Goal: Navigation & Orientation: Find specific page/section

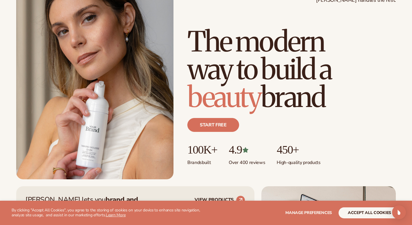
scroll to position [55, 0]
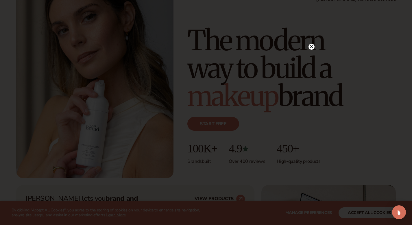
click at [313, 45] on circle at bounding box center [312, 47] width 6 height 6
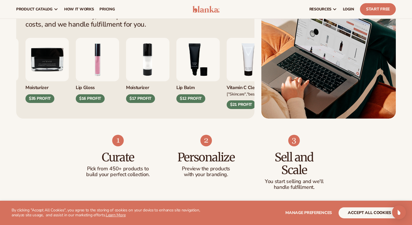
scroll to position [0, 0]
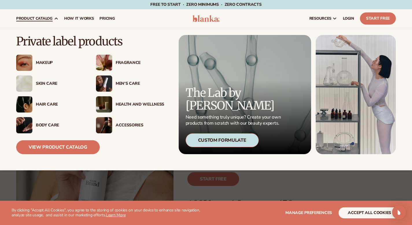
click at [44, 62] on div "Makeup" at bounding box center [60, 62] width 49 height 5
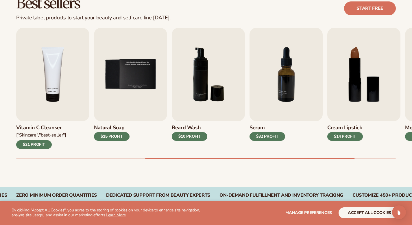
scroll to position [176, 0]
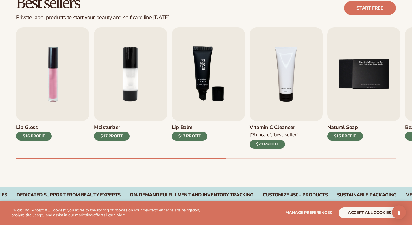
click at [183, 82] on img "3 / 9" at bounding box center [208, 73] width 73 height 93
click at [201, 77] on img "3 / 9" at bounding box center [208, 73] width 73 height 93
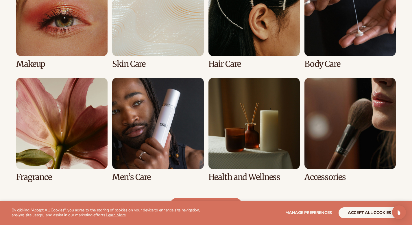
scroll to position [467, 0]
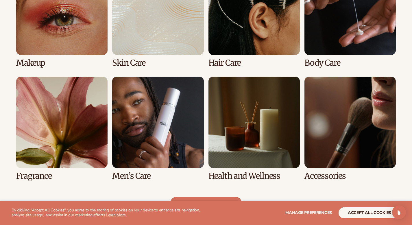
click at [56, 49] on link "1 / 8" at bounding box center [61, 16] width 91 height 104
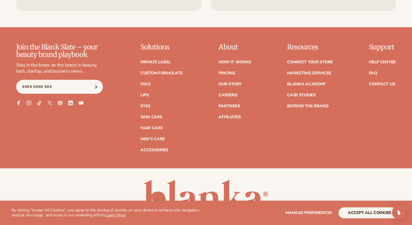
scroll to position [1141, 0]
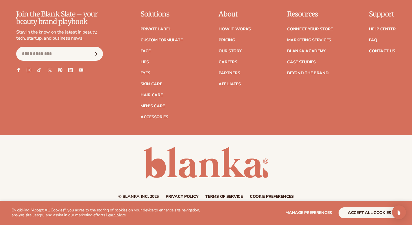
click at [155, 125] on div "Join the Blank Slate – your beauty brand playbook Stay in the know on the lates…" at bounding box center [206, 72] width 412 height 125
click at [153, 119] on link "Accessories" at bounding box center [155, 117] width 28 height 4
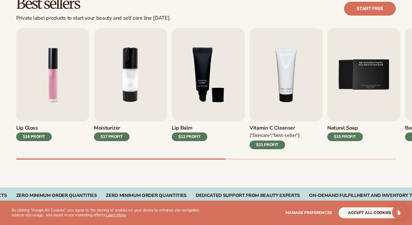
scroll to position [176, 0]
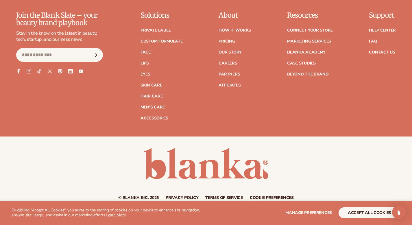
scroll to position [1141, 0]
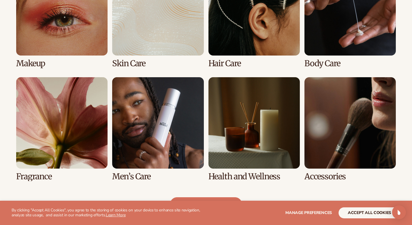
scroll to position [467, 0]
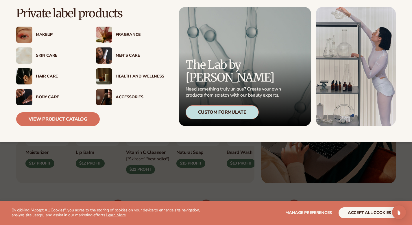
scroll to position [260, 0]
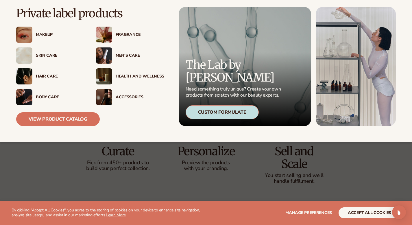
click at [106, 78] on img at bounding box center [104, 76] width 16 height 16
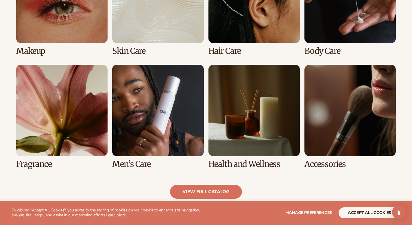
scroll to position [494, 0]
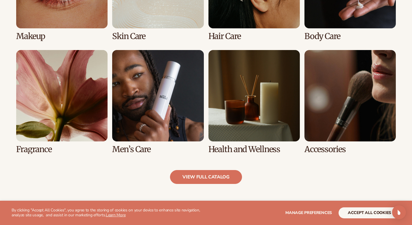
click at [227, 90] on link "7 / 8" at bounding box center [254, 102] width 91 height 104
click at [237, 127] on link "7 / 8" at bounding box center [254, 102] width 91 height 104
click at [238, 154] on link "7 / 8" at bounding box center [254, 102] width 91 height 104
click at [210, 177] on link "view full catalog" at bounding box center [206, 177] width 72 height 14
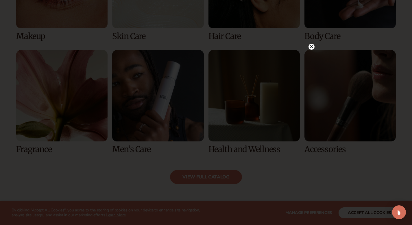
click at [311, 47] on icon at bounding box center [311, 46] width 3 height 3
